Goal: Communication & Community: Answer question/provide support

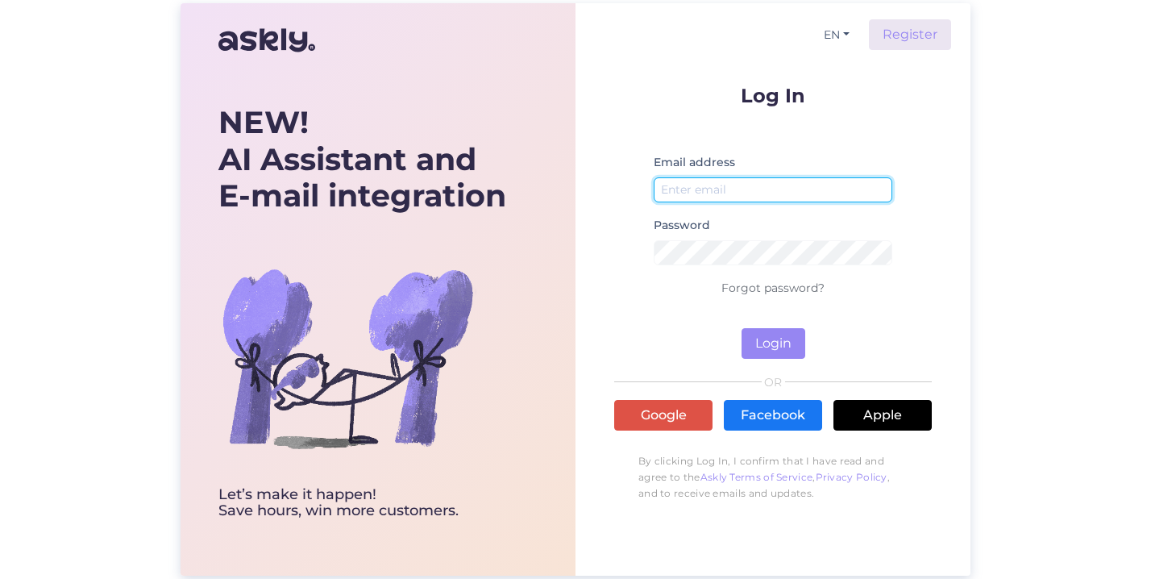
type input "maris.kiel@tktk.ee"
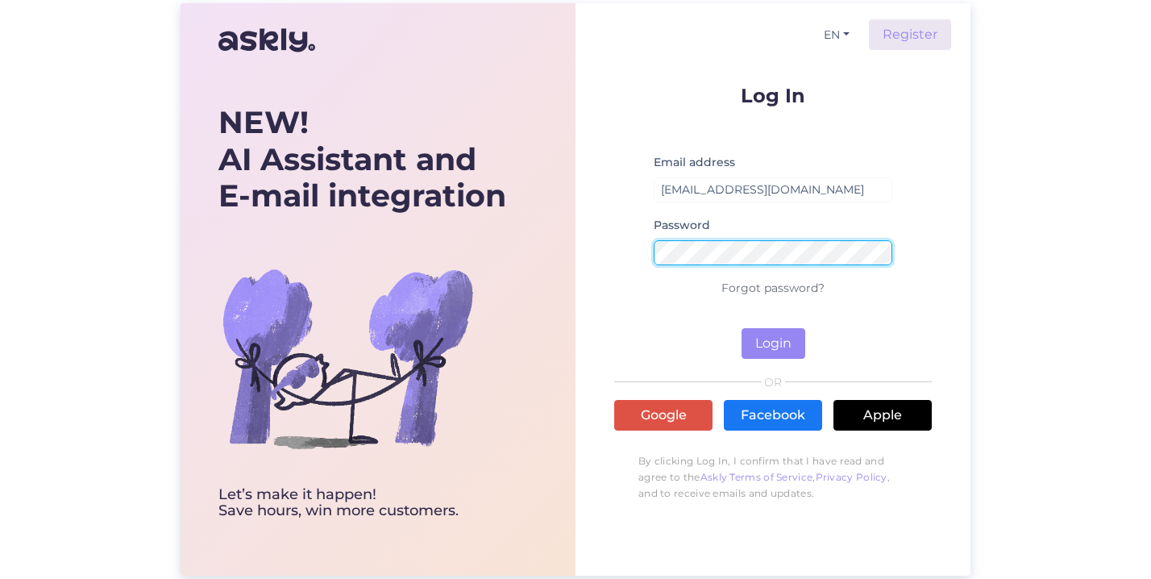
click at [773, 343] on button "Login" at bounding box center [774, 343] width 64 height 31
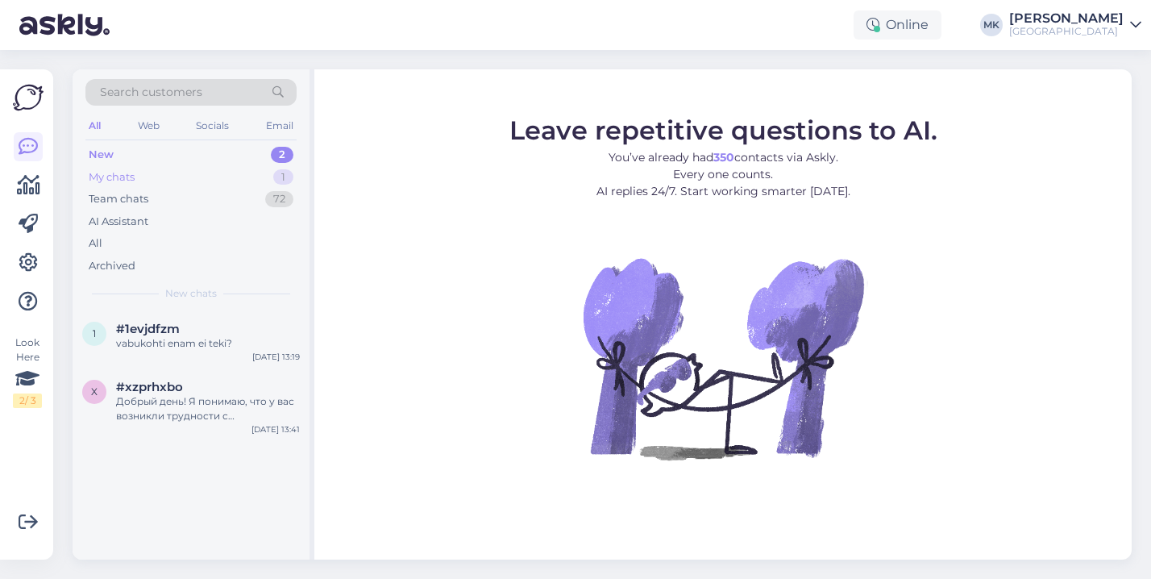
click at [181, 172] on div "My chats 1" at bounding box center [190, 177] width 211 height 23
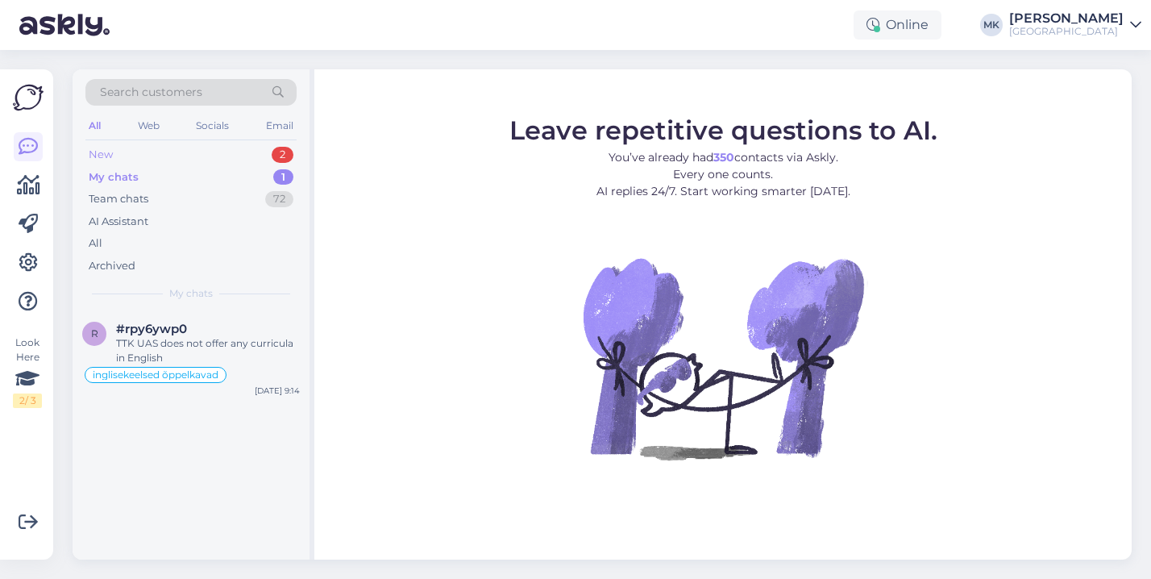
click at [173, 152] on div "New 2" at bounding box center [190, 154] width 211 height 23
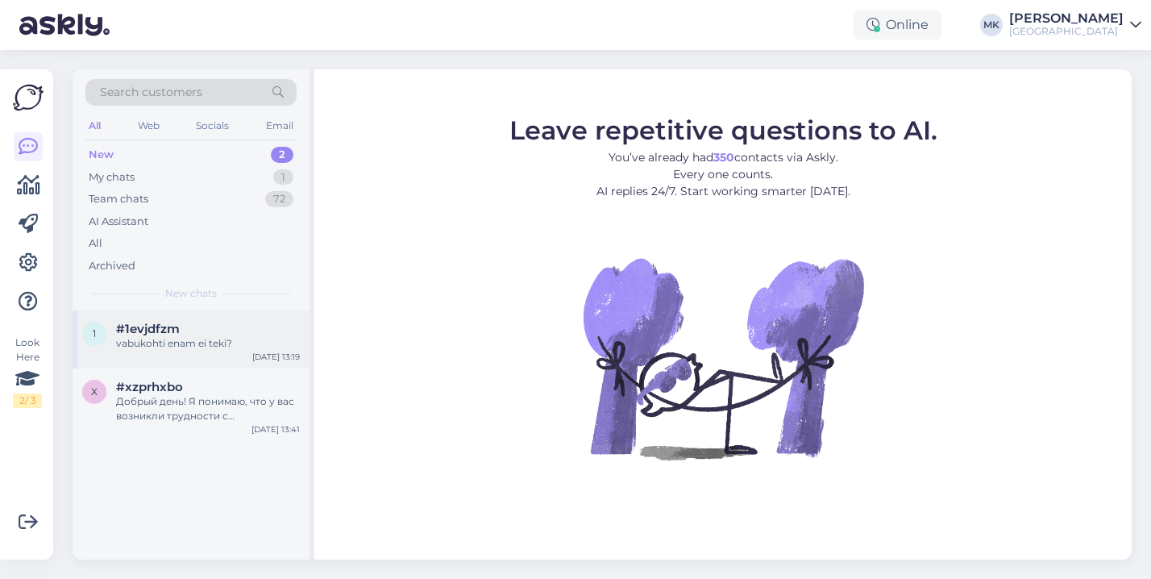
click at [176, 345] on div "vabukohti enam ei teki?" at bounding box center [208, 343] width 184 height 15
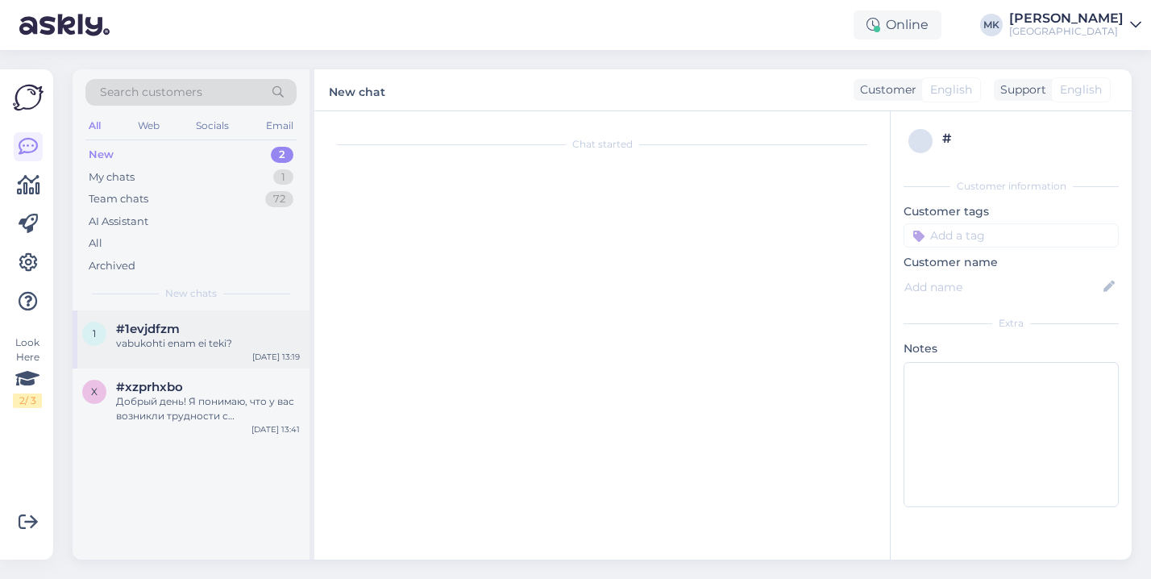
scroll to position [464, 0]
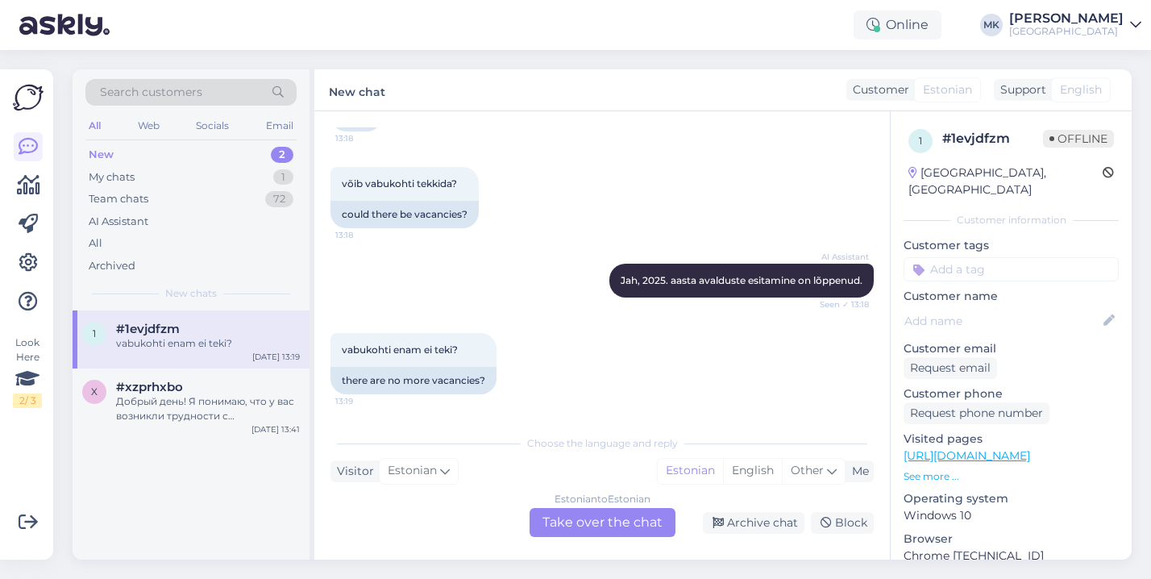
click at [590, 520] on div "Estonian to Estonian Take over the chat" at bounding box center [603, 522] width 146 height 29
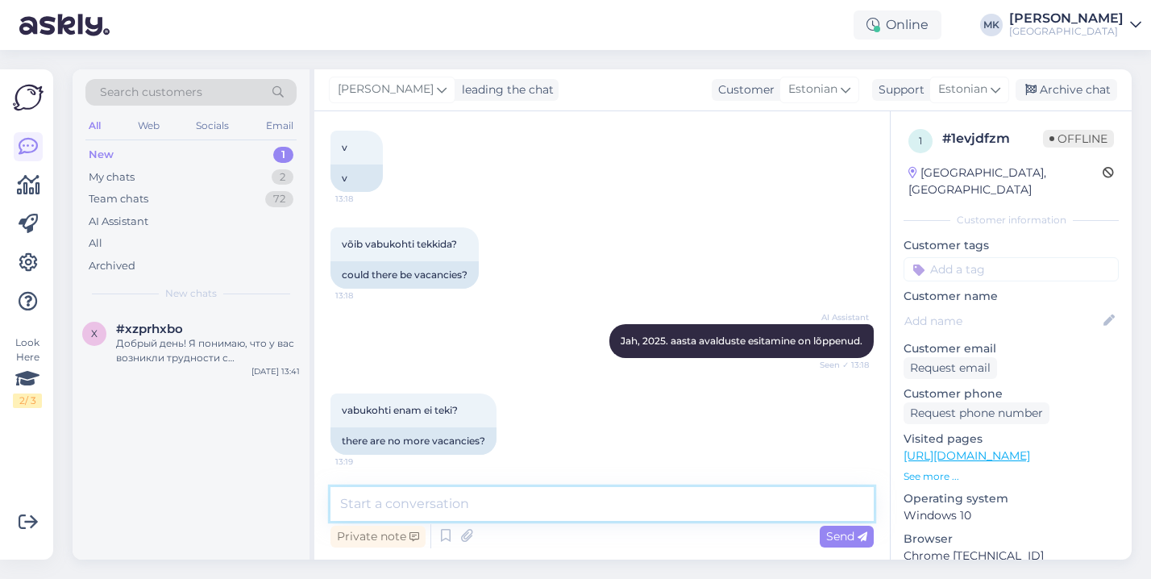
click at [509, 515] on textarea at bounding box center [601, 504] width 543 height 34
type textarea "ei teki"
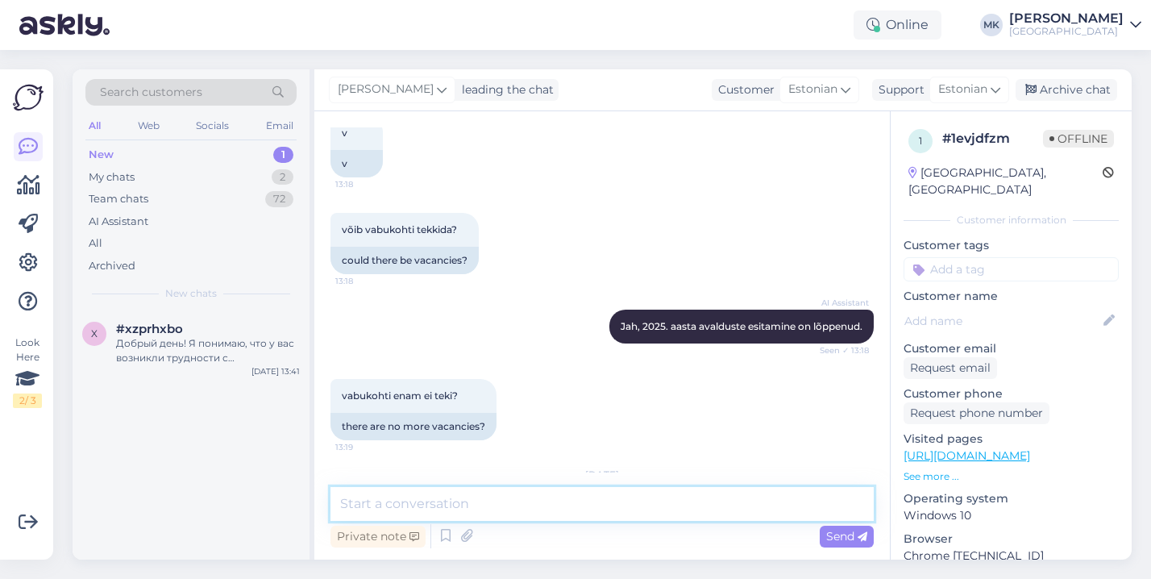
scroll to position [506, 0]
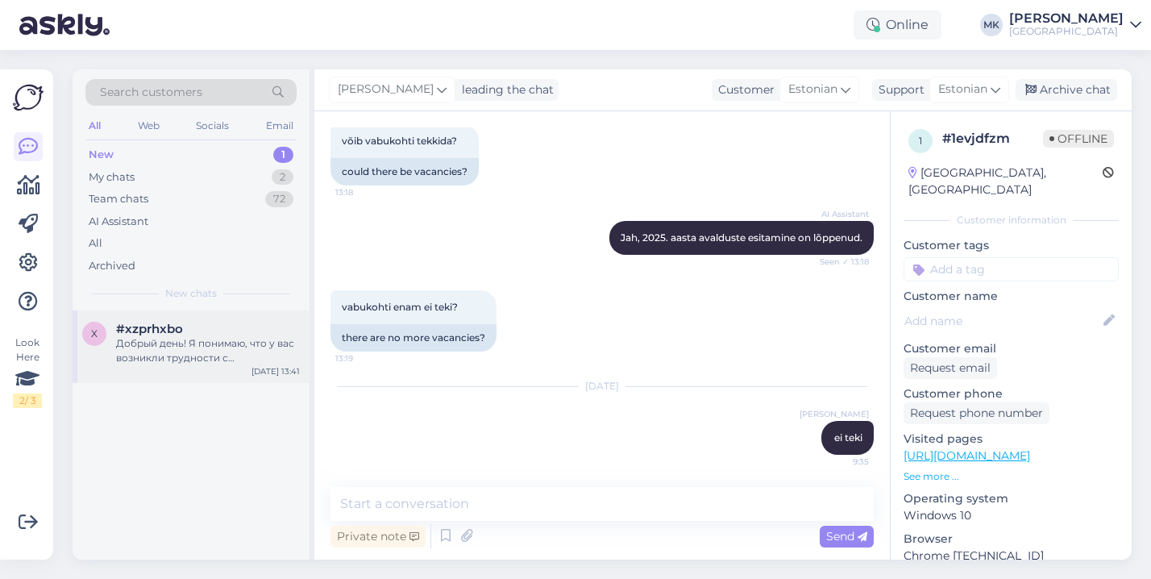
click at [156, 345] on div "Добрый день! Я понимаю, что у вас возникли трудности с регистрацией на курсы. Д…" at bounding box center [208, 350] width 184 height 29
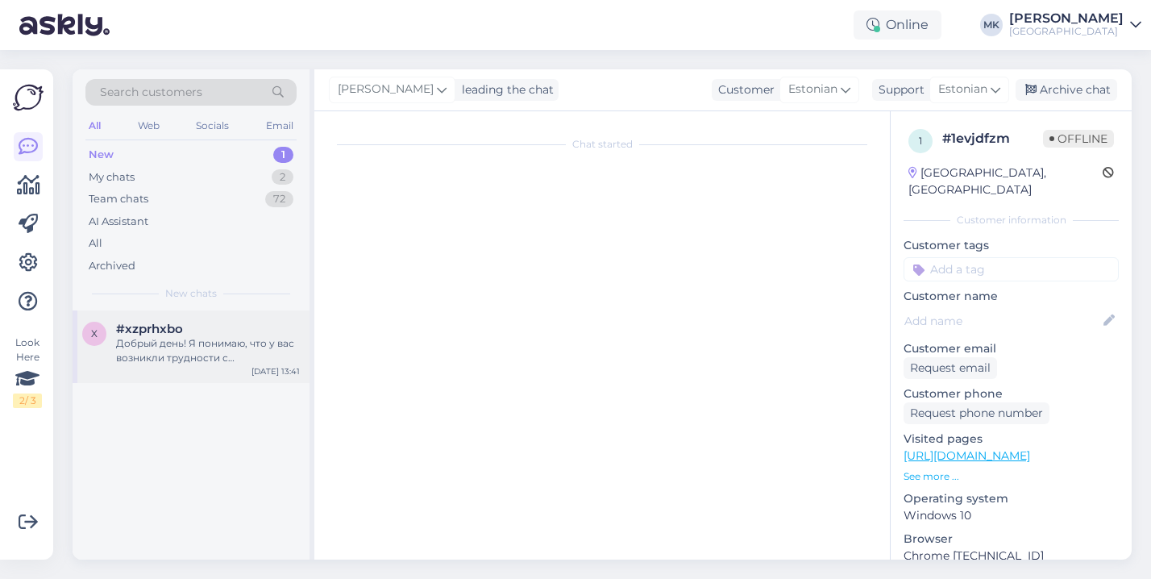
scroll to position [51, 0]
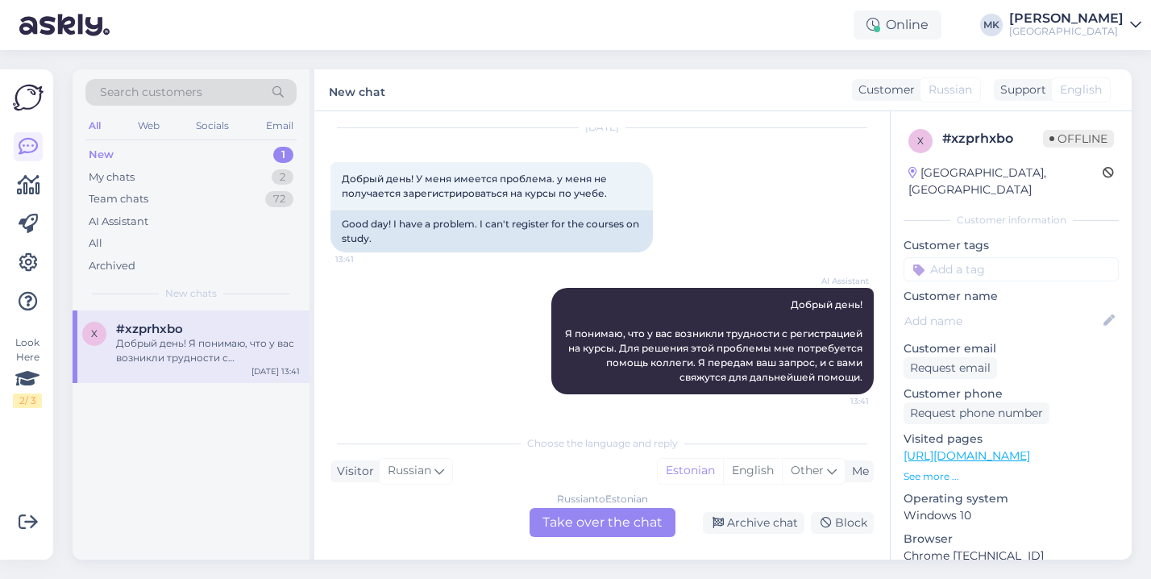
click at [194, 152] on div "New 1" at bounding box center [190, 154] width 211 height 23
click at [202, 172] on div "My chats 2" at bounding box center [190, 177] width 211 height 23
